Goal: Use online tool/utility: Utilize a website feature to perform a specific function

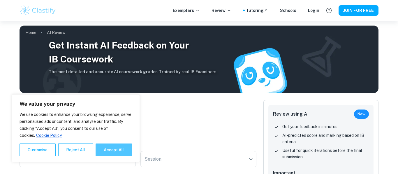
click at [117, 149] on button "Accept All" at bounding box center [114, 150] width 36 height 13
checkbox input "true"
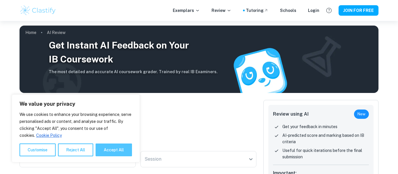
checkbox input "true"
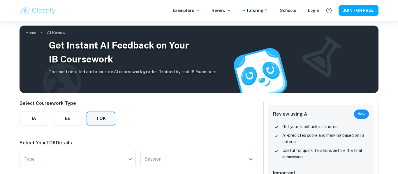
scroll to position [61, 0]
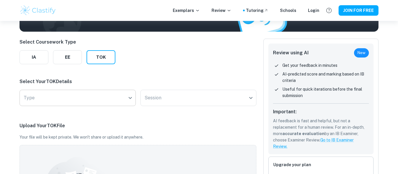
click at [112, 100] on body "We value your privacy We use cookies to enhance your browsing experience, serve…" at bounding box center [199, 47] width 398 height 174
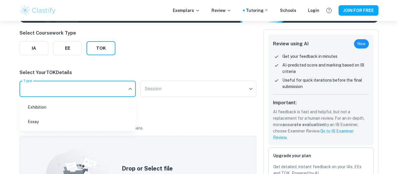
scroll to position [70, 0]
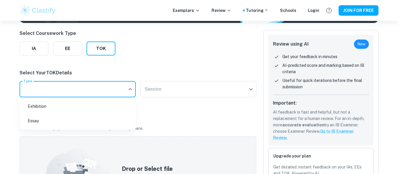
click at [104, 102] on li "Exhibition" at bounding box center [78, 106] width 112 height 13
type input "Exhibition"
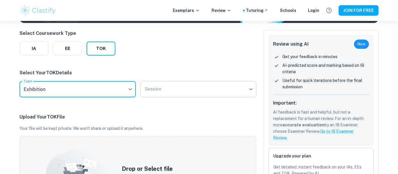
click at [203, 81] on body "We value your privacy We use cookies to enhance your browsing experience, serve…" at bounding box center [199, 38] width 398 height 174
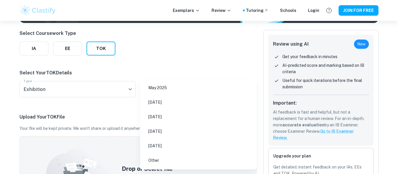
click at [117, 130] on div at bounding box center [199, 87] width 398 height 174
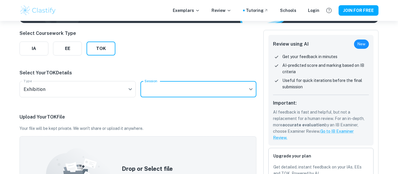
click at [180, 93] on body "We value your privacy We use cookies to enhance your browsing experience, serve…" at bounding box center [199, 38] width 398 height 174
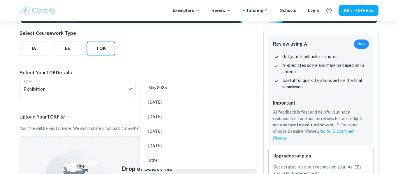
click at [93, 111] on div at bounding box center [199, 87] width 398 height 174
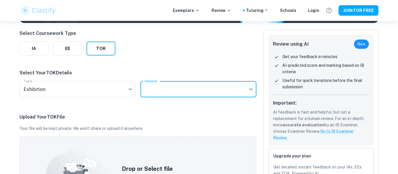
click at [174, 91] on body "We value your privacy We use cookies to enhance your browsing experience, serve…" at bounding box center [199, 38] width 398 height 174
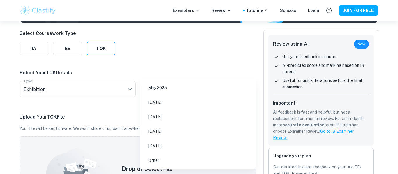
click at [172, 101] on li "[DATE]" at bounding box center [198, 102] width 112 height 13
type input "N25"
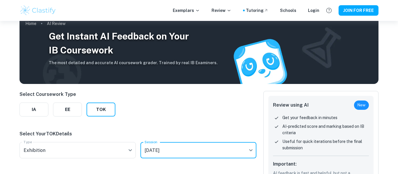
scroll to position [0, 0]
